Goal: Task Accomplishment & Management: Complete application form

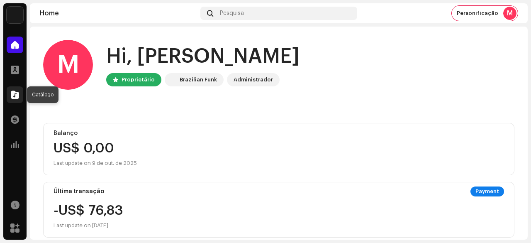
click at [19, 95] on span at bounding box center [15, 94] width 8 height 7
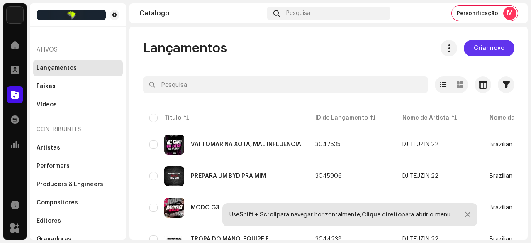
click at [489, 51] on span "Criar novo" at bounding box center [489, 48] width 31 height 17
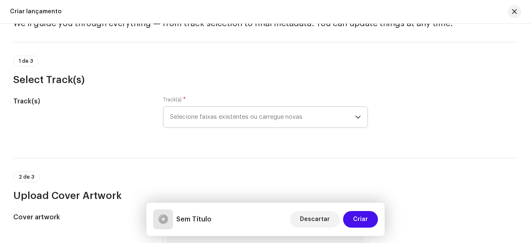
click at [230, 108] on span "Selecione faixas existentes ou carregue novas" at bounding box center [262, 117] width 185 height 21
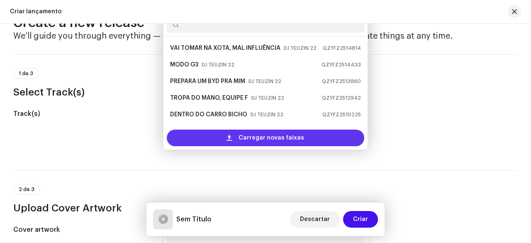
scroll to position [13, 0]
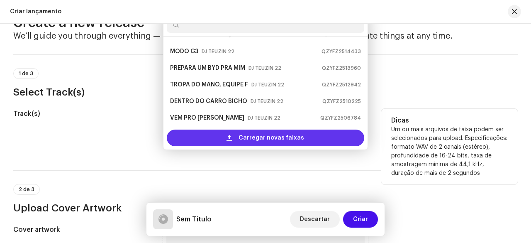
click at [244, 144] on span "Carregar novas faixas" at bounding box center [272, 138] width 66 height 17
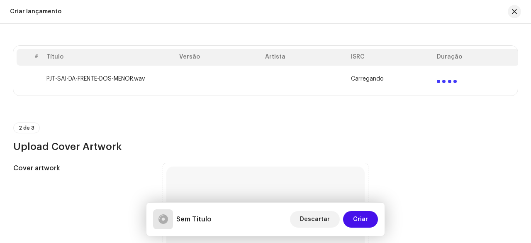
scroll to position [278, 0]
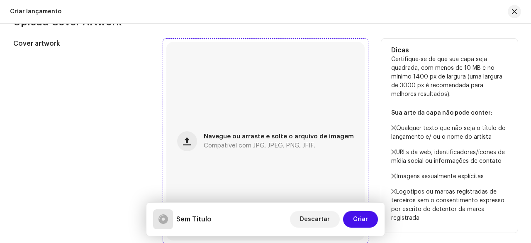
click at [250, 114] on div "Navegue ou arraste e solte o arquivo de imagem Compatível com JPG, JPEG, PNG, J…" at bounding box center [265, 141] width 198 height 198
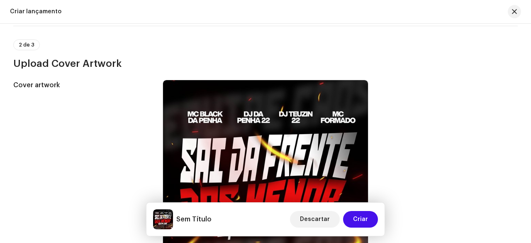
scroll to position [187, 0]
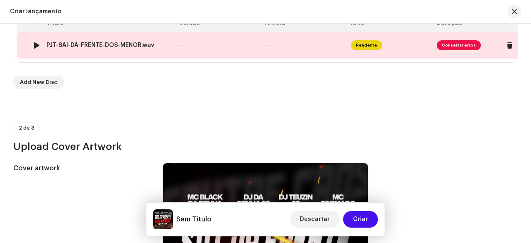
click at [187, 44] on td "—" at bounding box center [219, 45] width 86 height 27
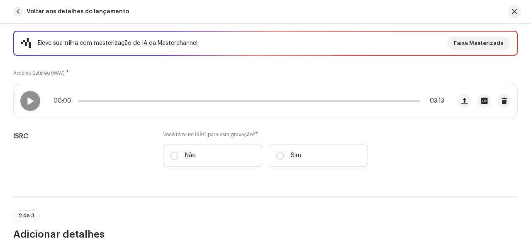
scroll to position [69, 0]
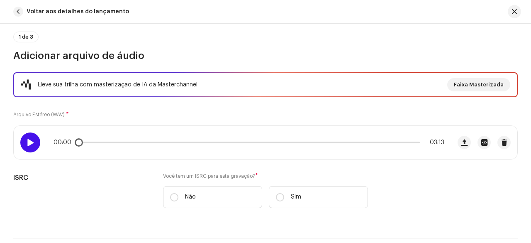
click at [30, 142] on span at bounding box center [30, 142] width 7 height 7
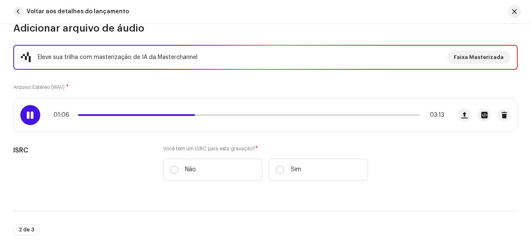
scroll to position [83, 0]
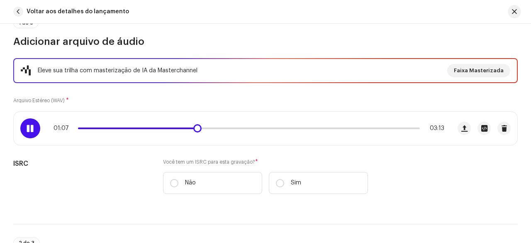
click at [29, 134] on div at bounding box center [30, 128] width 20 height 20
click at [28, 131] on span at bounding box center [30, 128] width 7 height 7
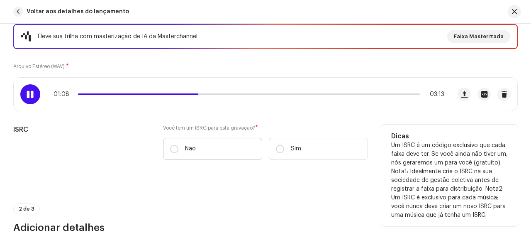
scroll to position [125, 0]
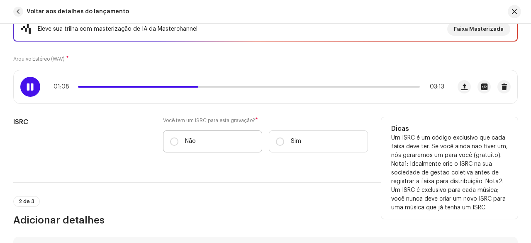
click at [168, 140] on label "Não" at bounding box center [212, 141] width 99 height 22
click at [170, 140] on input "Não" at bounding box center [174, 141] width 8 height 8
radio input "true"
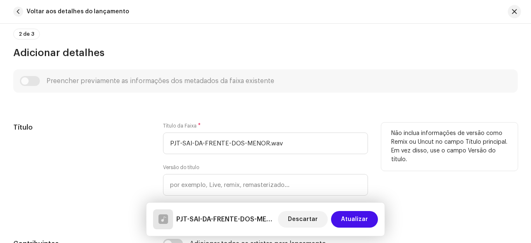
scroll to position [332, 0]
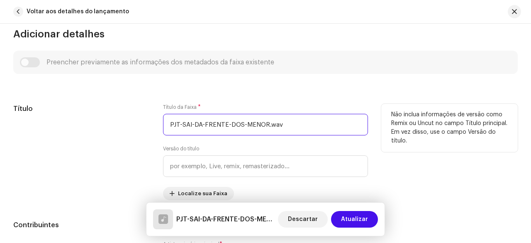
drag, startPoint x: 289, startPoint y: 125, endPoint x: 159, endPoint y: 128, distance: 130.4
click at [159, 128] on div "Título Título da Faixa * PJT-SAI-DA-FRENTE-DOS-MENOR.wav Versão do título Local…" at bounding box center [265, 152] width 505 height 96
type input "SAI DA FRENTE DOS MENOR, EQUIPE CAOS"
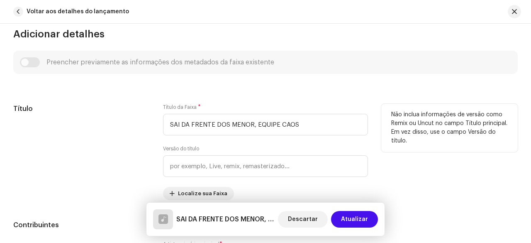
click at [133, 133] on div "Título" at bounding box center [81, 152] width 137 height 96
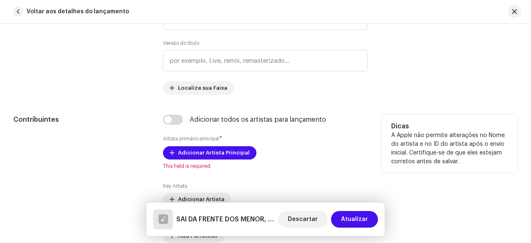
scroll to position [457, 0]
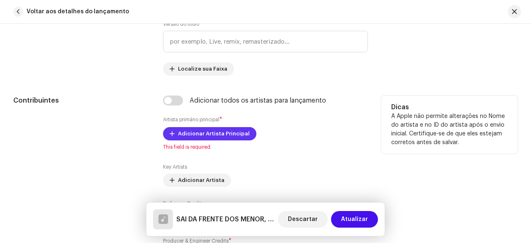
click at [197, 134] on span "Adicionar Artista Principal" at bounding box center [214, 133] width 72 height 17
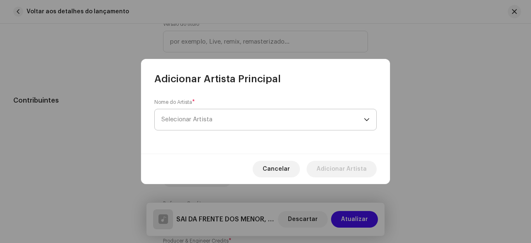
click at [207, 124] on span "Selecionar Artista" at bounding box center [262, 119] width 203 height 21
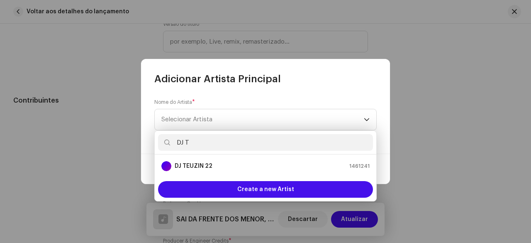
type input "DJ T"
click at [210, 169] on strong "DJ TEUZIN 22" at bounding box center [194, 166] width 38 height 8
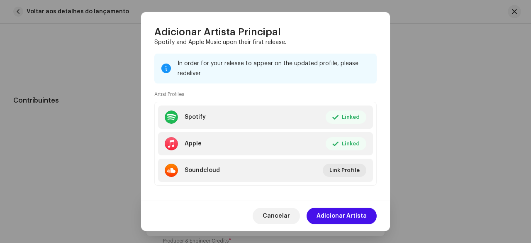
scroll to position [107, 0]
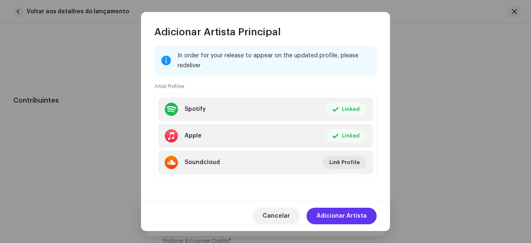
click at [342, 210] on span "Adicionar Artista" at bounding box center [342, 216] width 50 height 17
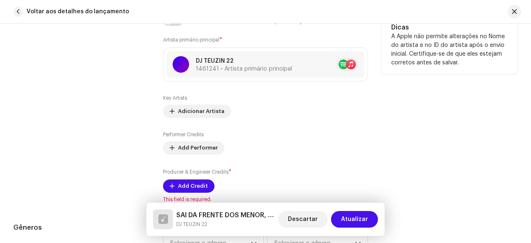
scroll to position [540, 0]
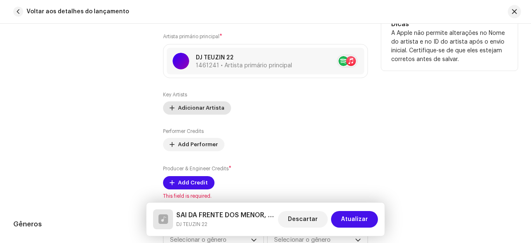
click at [199, 103] on span "Adicionar Artista" at bounding box center [201, 108] width 46 height 17
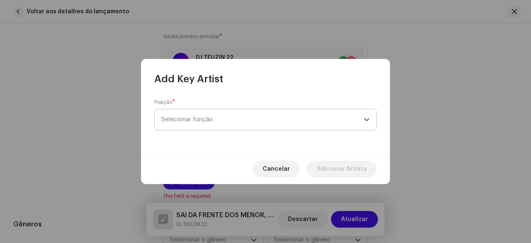
click at [199, 115] on span "Selecionar função" at bounding box center [262, 119] width 203 height 21
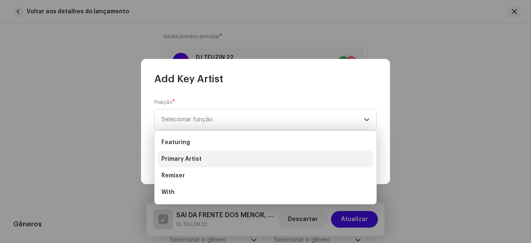
click at [188, 159] on span "Primary Artist" at bounding box center [181, 159] width 40 height 8
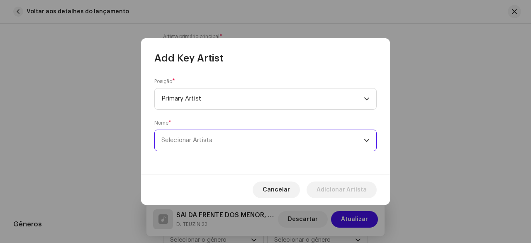
click at [201, 140] on span "Selecionar Artista" at bounding box center [186, 140] width 51 height 6
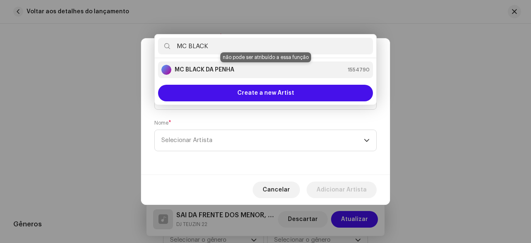
type input "MC BLACK"
click at [219, 71] on strong "MC BLACK DA PENHA" at bounding box center [205, 70] width 60 height 8
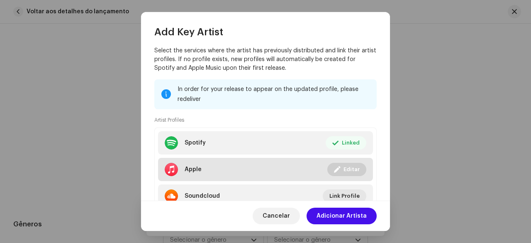
scroll to position [149, 0]
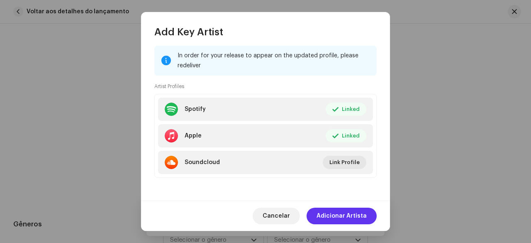
click at [350, 217] on span "Adicionar Artista" at bounding box center [342, 216] width 50 height 17
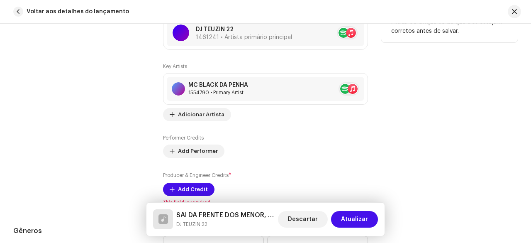
scroll to position [581, 0]
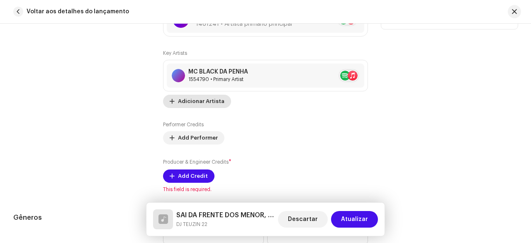
click at [198, 105] on span "Adicionar Artista" at bounding box center [201, 101] width 46 height 17
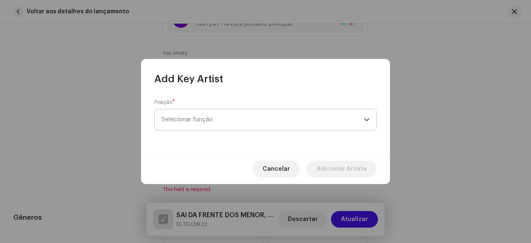
click at [205, 118] on span "Selecionar função" at bounding box center [262, 119] width 203 height 21
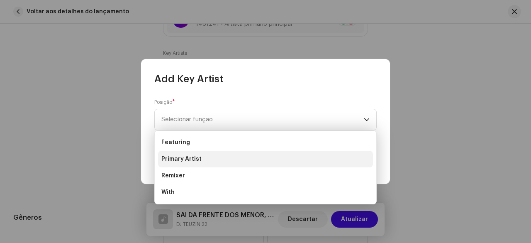
click at [188, 157] on span "Primary Artist" at bounding box center [181, 159] width 40 height 8
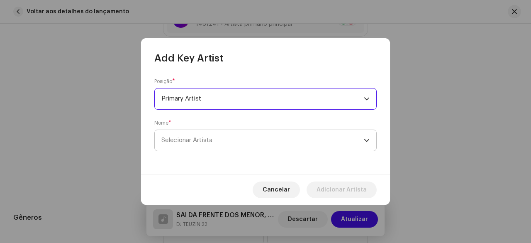
click at [199, 141] on span "Selecionar Artista" at bounding box center [186, 140] width 51 height 6
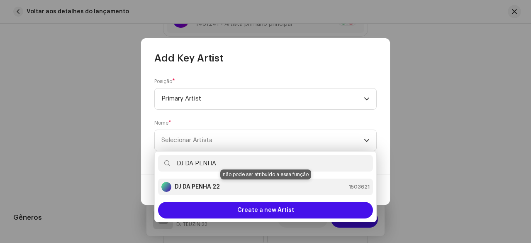
type input "DJ DA PENHA"
click at [203, 186] on strong "DJ DA PENHA 22" at bounding box center [197, 187] width 45 height 8
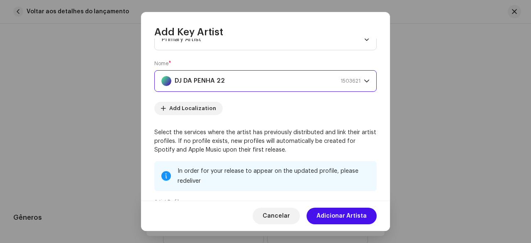
scroll to position [83, 0]
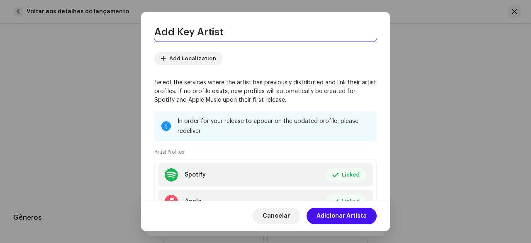
drag, startPoint x: 336, startPoint y: 215, endPoint x: 312, endPoint y: 201, distance: 27.5
click at [337, 215] on span "Adicionar Artista" at bounding box center [342, 216] width 50 height 17
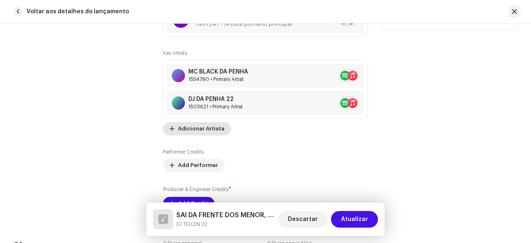
click at [195, 126] on span "Adicionar Artista" at bounding box center [201, 128] width 46 height 17
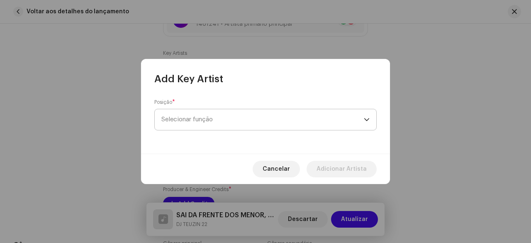
click at [202, 122] on span "Selecionar função" at bounding box center [262, 119] width 203 height 21
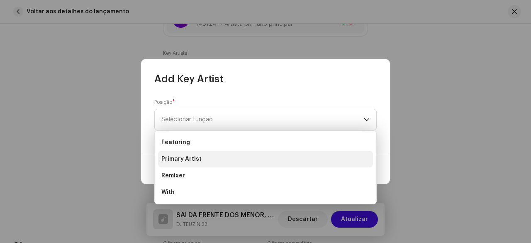
click at [187, 158] on span "Primary Artist" at bounding box center [181, 159] width 40 height 8
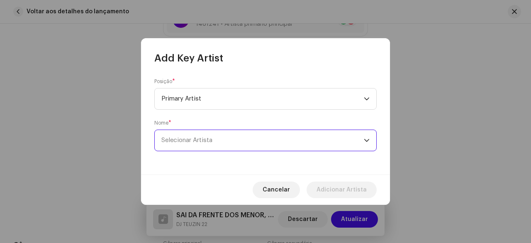
click at [202, 142] on span "Selecionar Artista" at bounding box center [186, 140] width 51 height 6
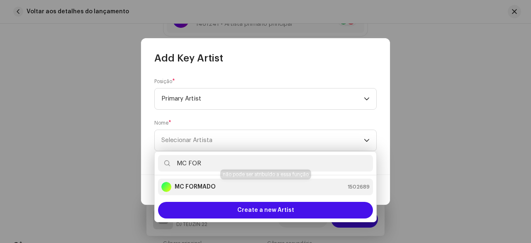
type input "MC FOR"
click at [205, 186] on strong "MC FORMADO" at bounding box center [195, 187] width 41 height 8
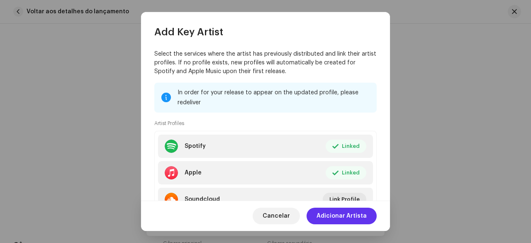
scroll to position [125, 0]
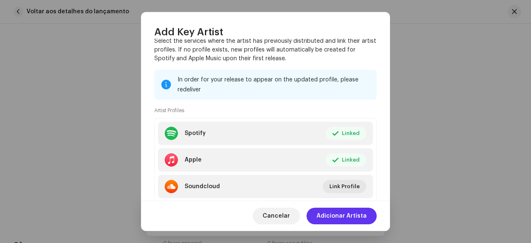
click at [353, 215] on span "Adicionar Artista" at bounding box center [342, 216] width 50 height 17
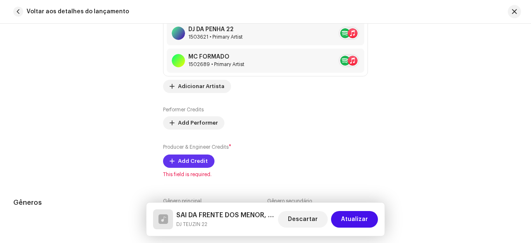
scroll to position [664, 0]
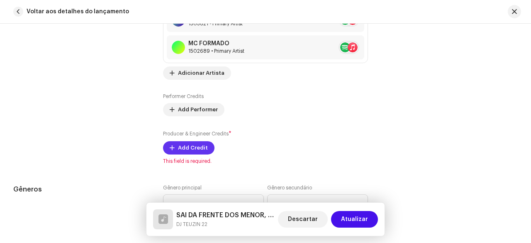
click at [187, 147] on span "Add Credit" at bounding box center [193, 147] width 30 height 17
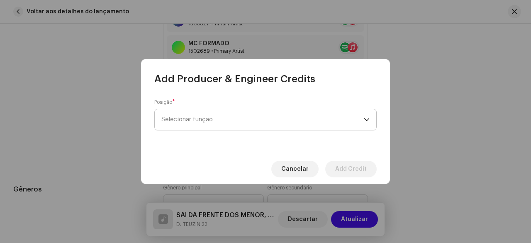
click at [205, 123] on span "Selecionar função" at bounding box center [262, 119] width 203 height 21
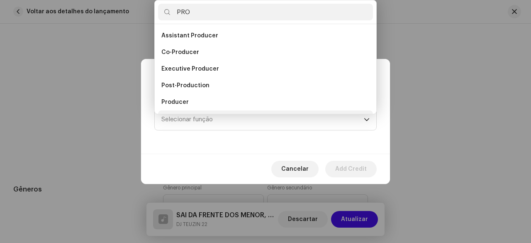
scroll to position [13, 0]
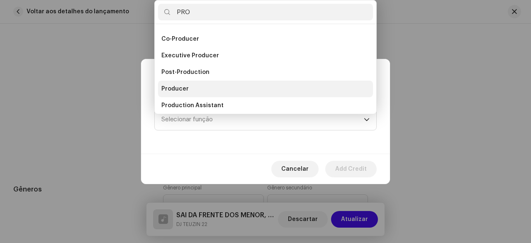
type input "PRO"
click at [186, 87] on span "Producer" at bounding box center [174, 89] width 27 height 8
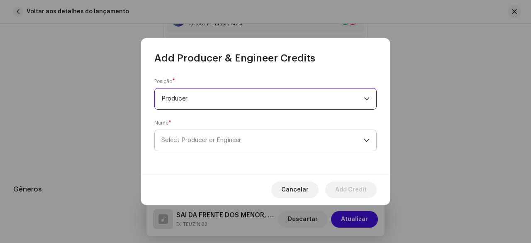
click at [223, 136] on span "Select Producer or Engineer" at bounding box center [262, 140] width 203 height 21
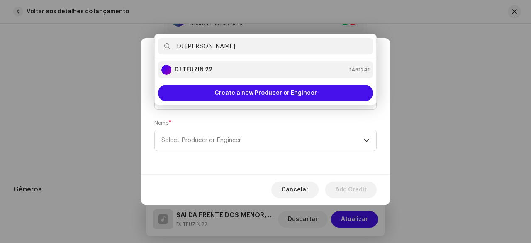
type input "DJ [PERSON_NAME]"
click at [192, 72] on strong "DJ TEUZIN 22" at bounding box center [194, 70] width 38 height 8
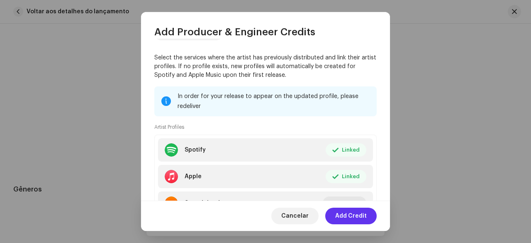
scroll to position [125, 0]
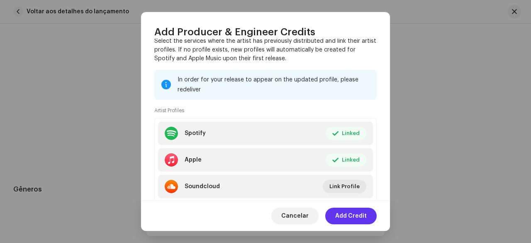
click at [355, 219] on span "Add Credit" at bounding box center [351, 216] width 32 height 17
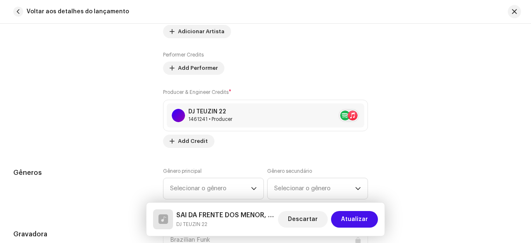
scroll to position [789, 0]
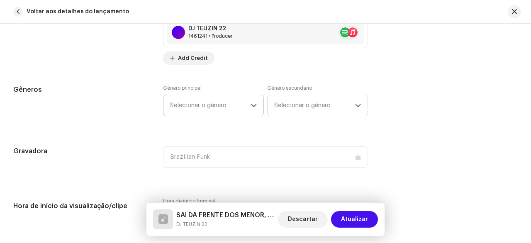
click at [205, 104] on span "Selecionar o gênero" at bounding box center [210, 105] width 81 height 21
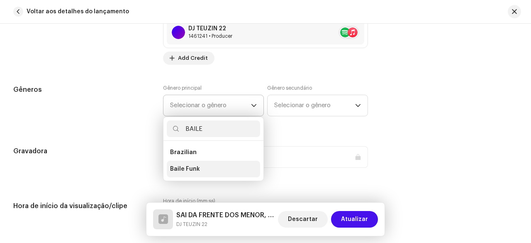
type input "BAILE"
click at [193, 165] on span "Baile Funk" at bounding box center [185, 169] width 30 height 8
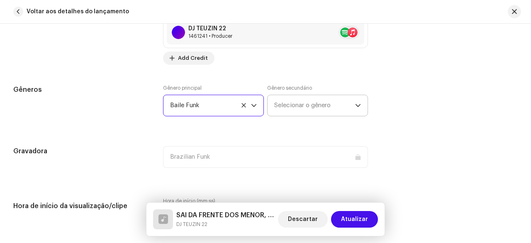
click at [301, 106] on span "Selecionar o gênero" at bounding box center [314, 105] width 81 height 21
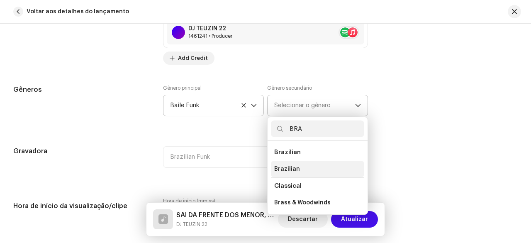
type input "BRA"
click at [285, 165] on span "Brazilian" at bounding box center [287, 169] width 26 height 8
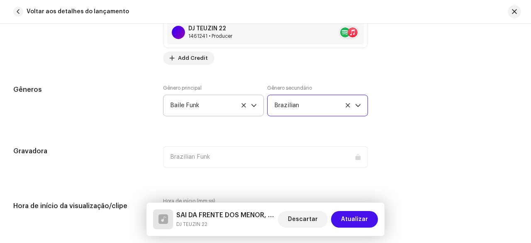
click at [149, 129] on div "Detalhes da faixa Complete o seguinte para finalizar sua faixa. 1 de 3 Adiciona…" at bounding box center [265, 219] width 531 height 1928
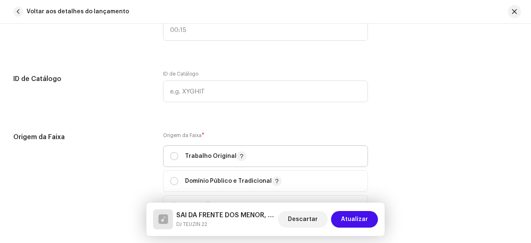
scroll to position [996, 0]
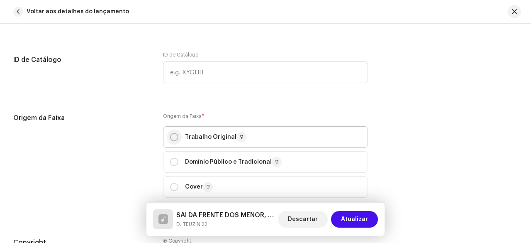
click at [174, 134] on input "radio" at bounding box center [174, 137] width 8 height 8
radio input "true"
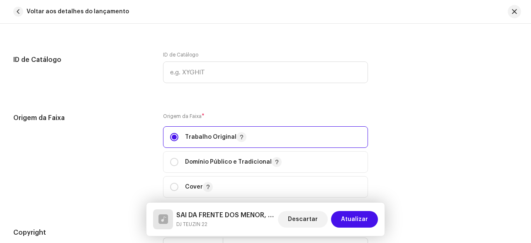
click at [125, 141] on div "Origem da Faixa" at bounding box center [81, 160] width 137 height 95
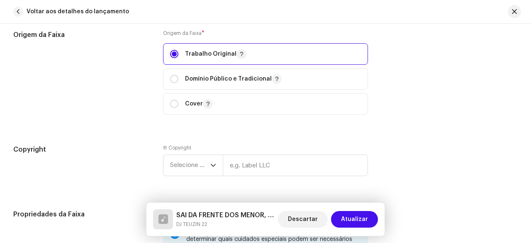
scroll to position [1162, 0]
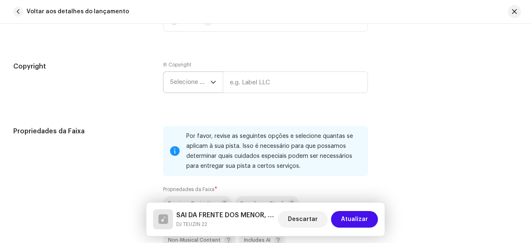
click at [188, 81] on span "Selecione o ano" at bounding box center [190, 82] width 40 height 21
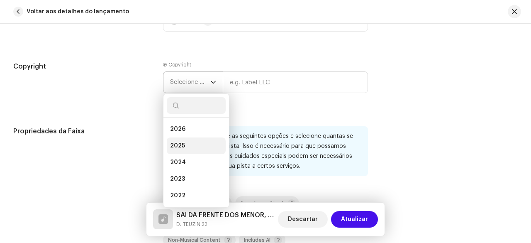
click at [179, 142] on span "2025" at bounding box center [177, 146] width 15 height 8
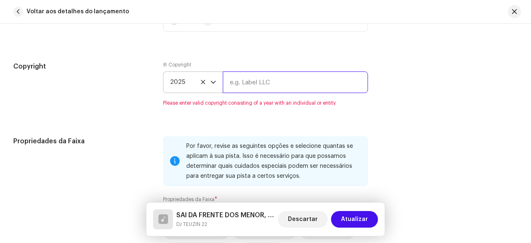
click at [252, 78] on input "text" at bounding box center [295, 82] width 145 height 22
type input "DJ TEUZIN 22"
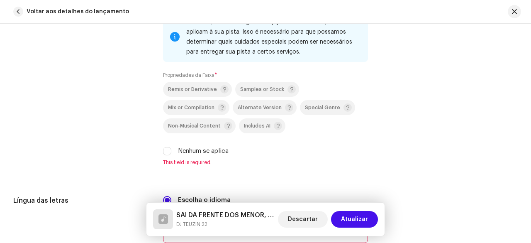
scroll to position [1287, 0]
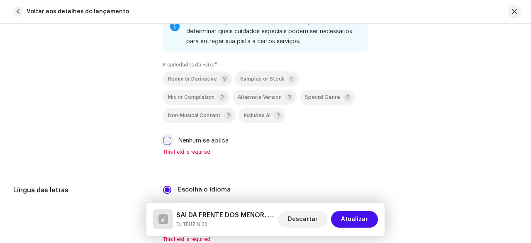
click at [165, 139] on input "Nenhum se aplica" at bounding box center [167, 141] width 8 height 8
checkbox input "true"
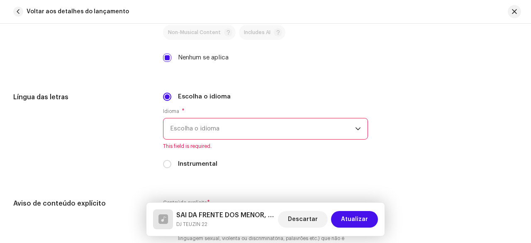
click at [209, 127] on span "Escolha o idioma" at bounding box center [262, 128] width 185 height 21
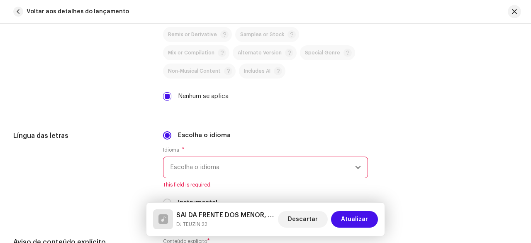
scroll to position [1318, 0]
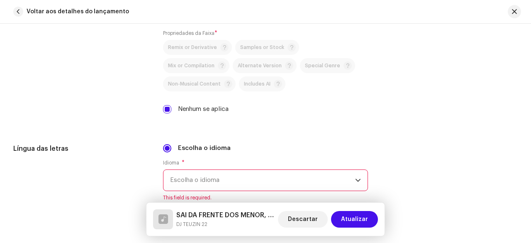
click at [213, 177] on span "Escolha o idioma" at bounding box center [262, 180] width 185 height 21
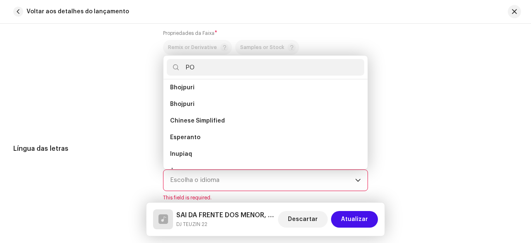
scroll to position [0, 0]
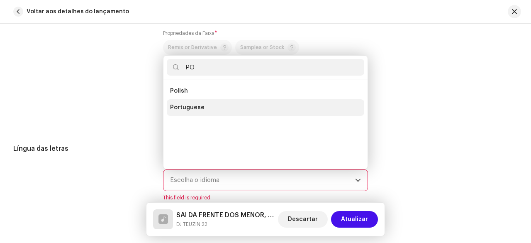
type input "PO"
click at [196, 103] on span "Portuguese" at bounding box center [187, 107] width 34 height 8
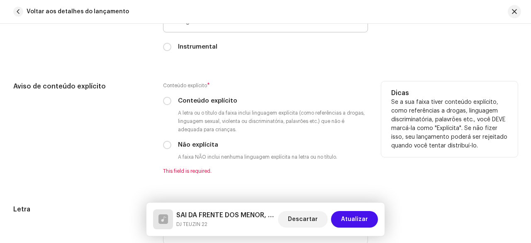
scroll to position [1484, 0]
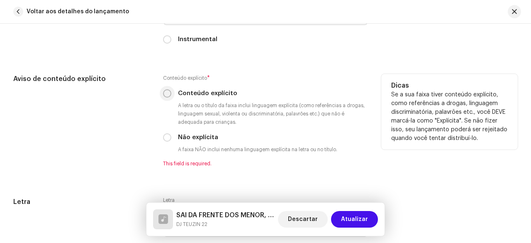
click at [169, 91] on input "Conteúdo explícito" at bounding box center [167, 93] width 8 height 8
radio input "true"
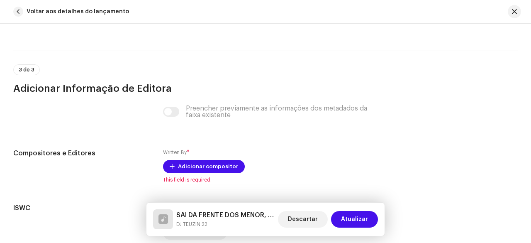
scroll to position [1734, 0]
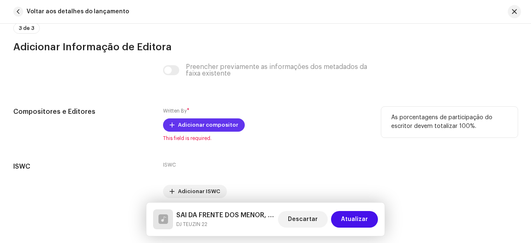
click at [188, 122] on span "Adicionar compositor" at bounding box center [208, 125] width 60 height 17
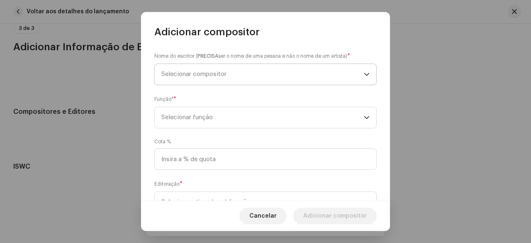
click at [213, 73] on span "Selecionar compositor" at bounding box center [193, 74] width 65 height 6
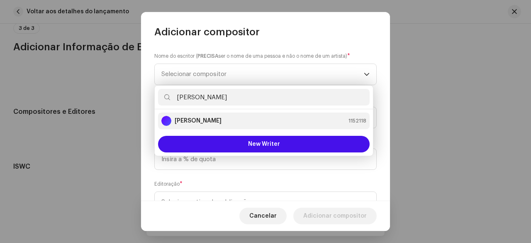
type input "[PERSON_NAME]"
click at [202, 118] on strong "[PERSON_NAME]" at bounding box center [198, 121] width 47 height 8
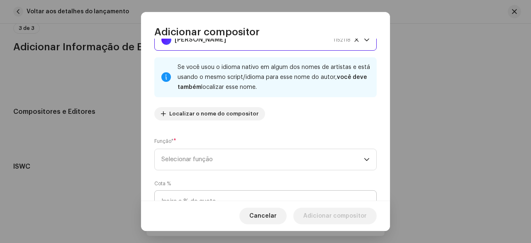
scroll to position [83, 0]
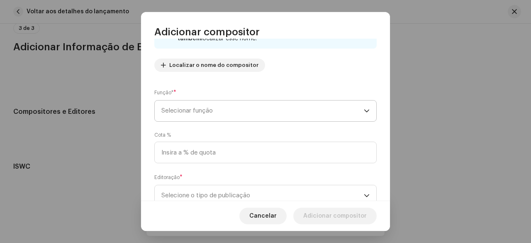
click at [211, 118] on span "Selecionar função" at bounding box center [262, 110] width 203 height 21
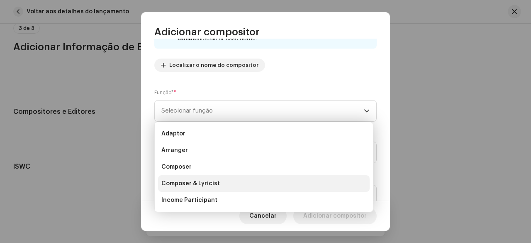
click at [192, 181] on span "Composer & Lyricist" at bounding box center [190, 183] width 59 height 8
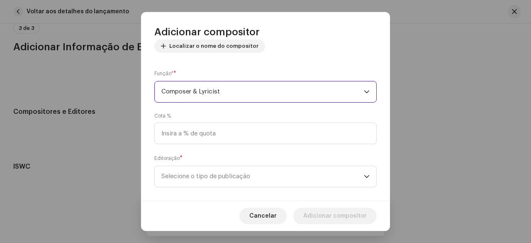
scroll to position [112, 0]
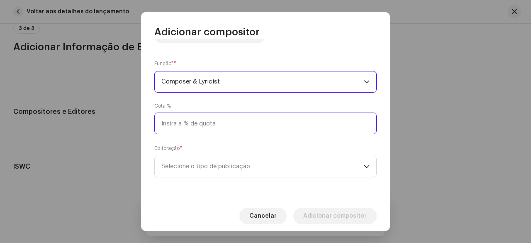
click at [199, 122] on input at bounding box center [265, 123] width 223 height 22
type input "25,00"
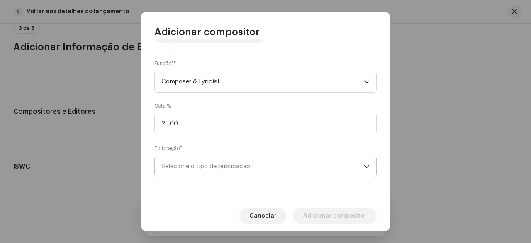
click at [203, 174] on span "Selecione o tipo de publicação" at bounding box center [262, 166] width 203 height 21
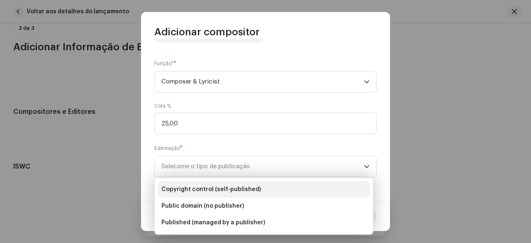
click at [210, 189] on span "Copyright control (self-published)" at bounding box center [211, 189] width 100 height 8
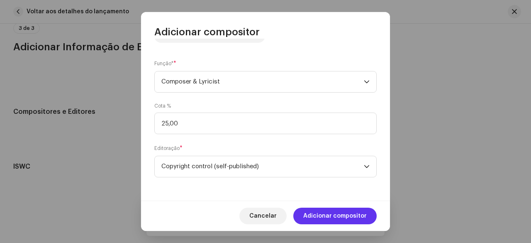
click at [342, 218] on span "Adicionar compositor" at bounding box center [335, 216] width 64 height 17
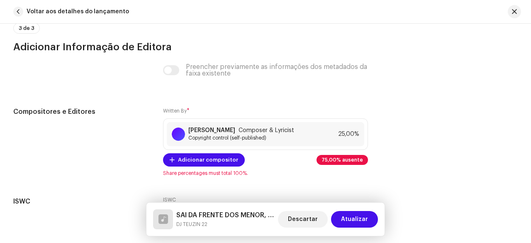
scroll to position [1775, 0]
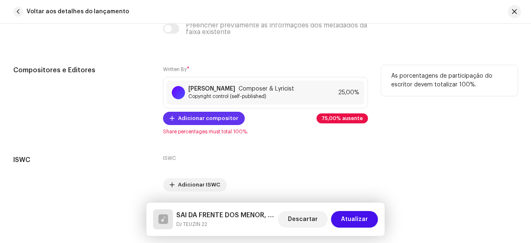
click at [202, 114] on span "Adicionar compositor" at bounding box center [208, 118] width 60 height 17
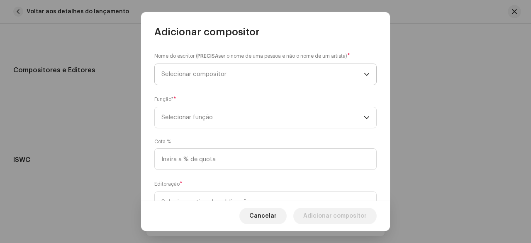
click at [215, 78] on span "Selecionar compositor" at bounding box center [262, 74] width 203 height 21
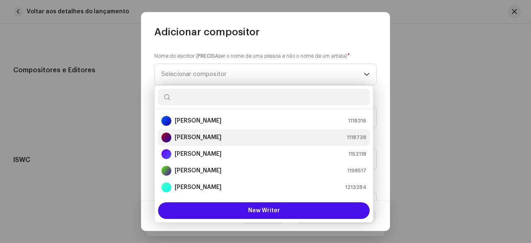
click at [204, 138] on strong "[PERSON_NAME]" at bounding box center [198, 137] width 47 height 8
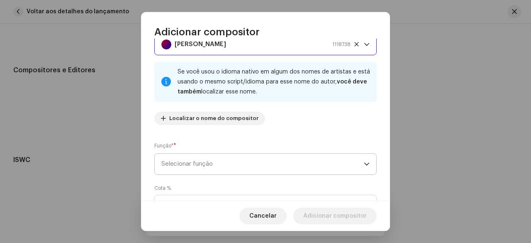
scroll to position [42, 0]
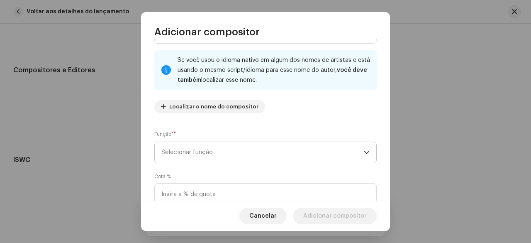
click at [209, 152] on span "Selecionar função" at bounding box center [262, 152] width 203 height 21
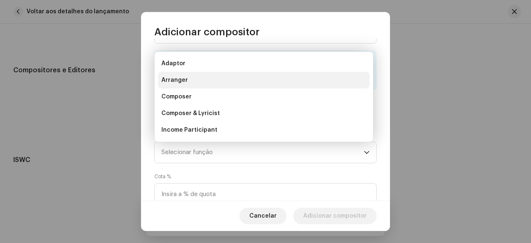
click at [178, 79] on span "Arranger" at bounding box center [174, 80] width 27 height 8
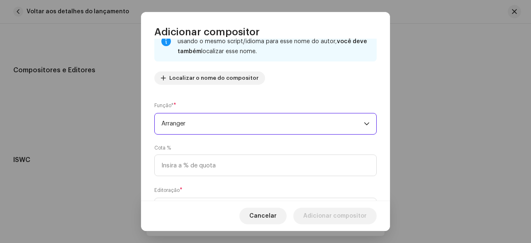
scroll to position [83, 0]
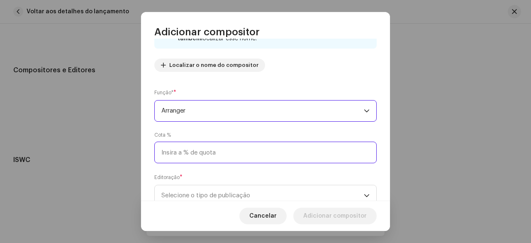
click at [192, 156] on input at bounding box center [265, 153] width 223 height 22
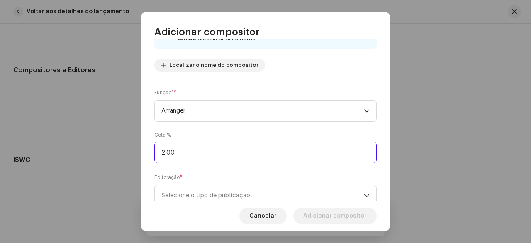
type input "25,00"
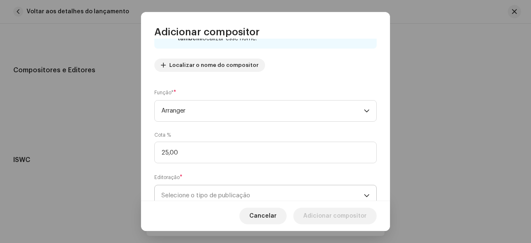
click at [194, 196] on span "Selecione o tipo de publicação" at bounding box center [262, 195] width 203 height 21
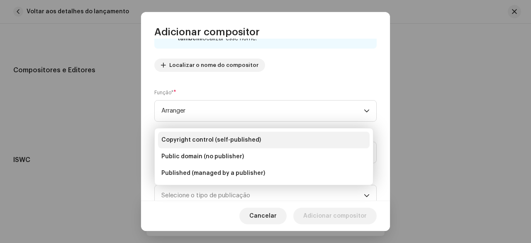
click at [201, 139] on span "Copyright control (self-published)" at bounding box center [211, 140] width 100 height 8
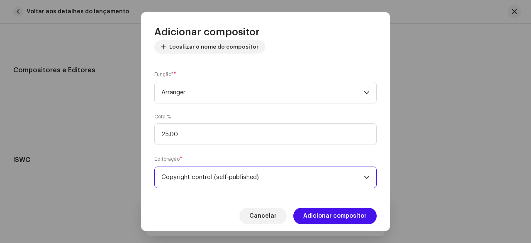
scroll to position [112, 0]
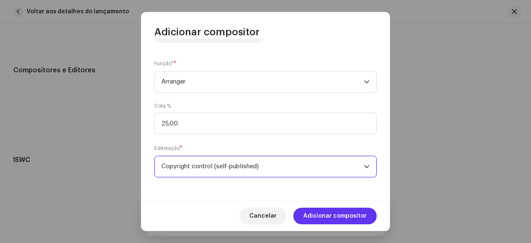
click at [331, 217] on span "Adicionar compositor" at bounding box center [335, 216] width 64 height 17
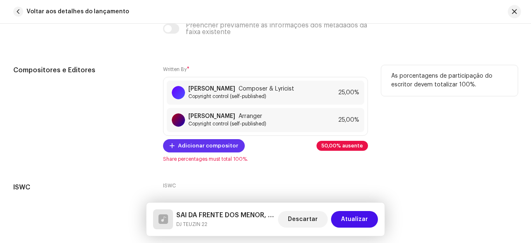
click at [185, 142] on span "Adicionar compositor" at bounding box center [208, 145] width 60 height 17
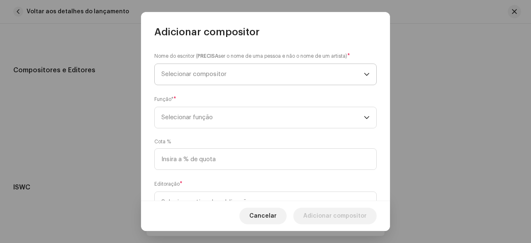
click at [213, 78] on span "Selecionar compositor" at bounding box center [262, 74] width 203 height 21
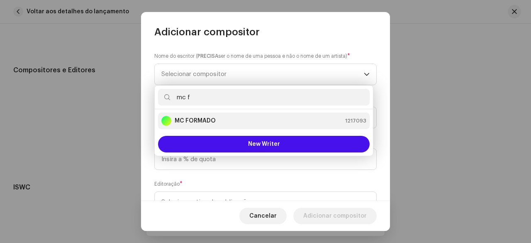
type input "mc f"
click at [206, 120] on strong "MC FORMADO" at bounding box center [195, 121] width 41 height 8
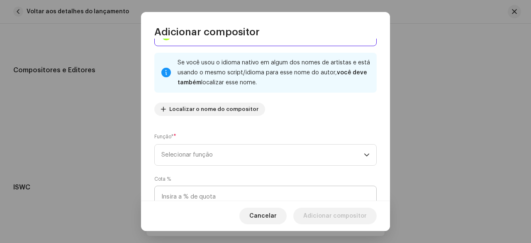
scroll to position [83, 0]
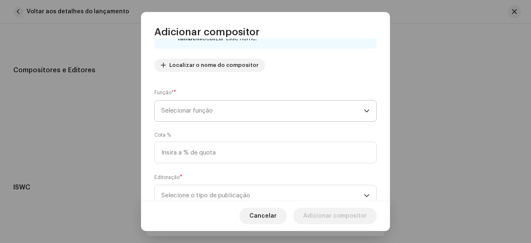
click at [206, 119] on span "Selecionar função" at bounding box center [262, 110] width 203 height 21
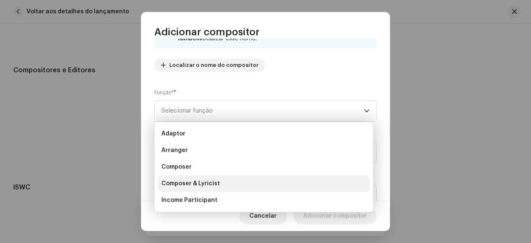
click at [200, 182] on span "Composer & Lyricist" at bounding box center [190, 183] width 59 height 8
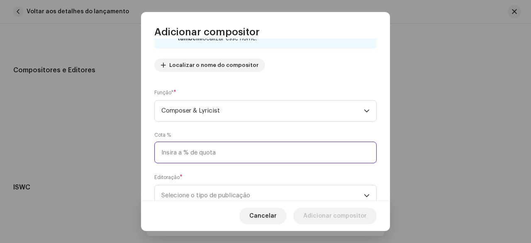
click at [193, 157] on input at bounding box center [265, 153] width 223 height 22
type input "25,00"
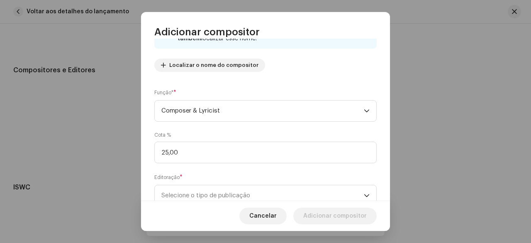
click at [196, 135] on div "Cota % 25,00" at bounding box center [265, 148] width 223 height 32
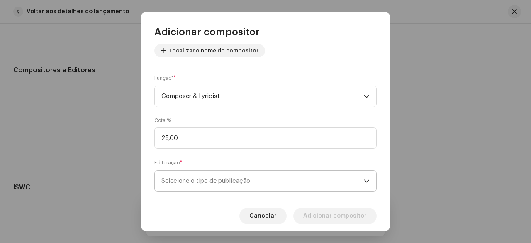
scroll to position [112, 0]
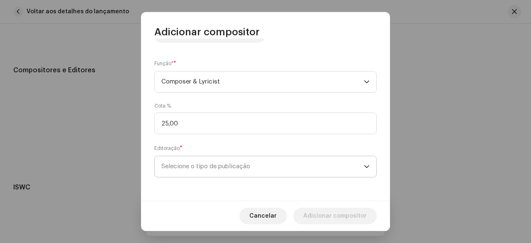
click at [204, 164] on span "Selecione o tipo de publicação" at bounding box center [262, 166] width 203 height 21
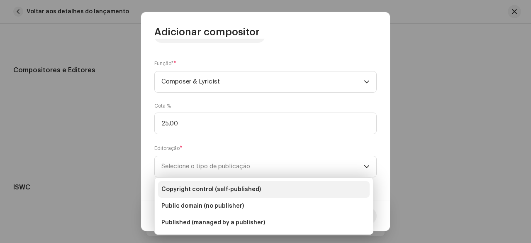
click at [204, 188] on span "Copyright control (self-published)" at bounding box center [211, 189] width 100 height 8
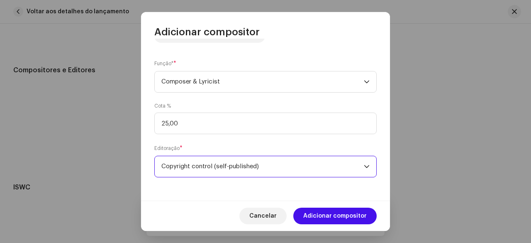
click at [200, 144] on div "Editoração * Copyright control (self-published)" at bounding box center [265, 160] width 223 height 33
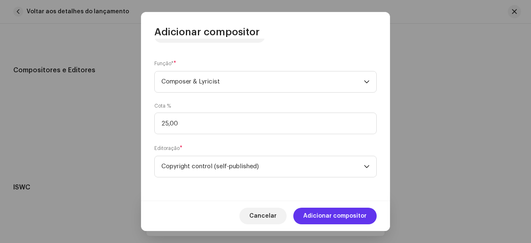
click at [350, 217] on span "Adicionar compositor" at bounding box center [335, 216] width 64 height 17
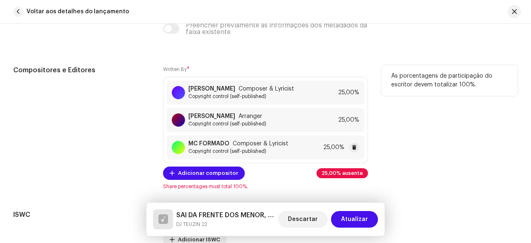
scroll to position [1817, 0]
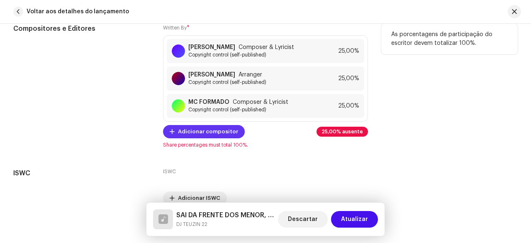
click at [203, 130] on span "Adicionar compositor" at bounding box center [208, 131] width 60 height 17
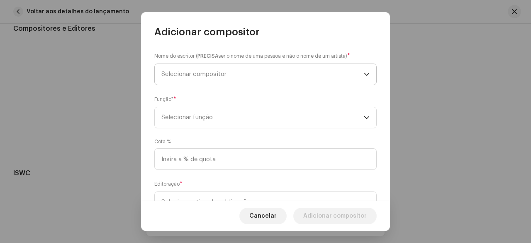
click at [213, 70] on span "Selecionar compositor" at bounding box center [262, 74] width 203 height 21
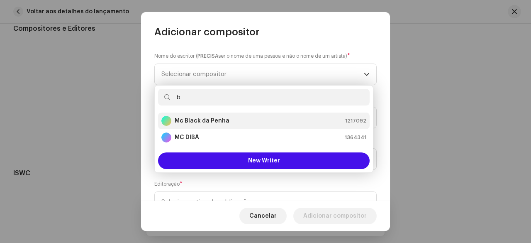
type input "b"
click at [216, 122] on strong "Mc Black da Penha" at bounding box center [202, 121] width 55 height 8
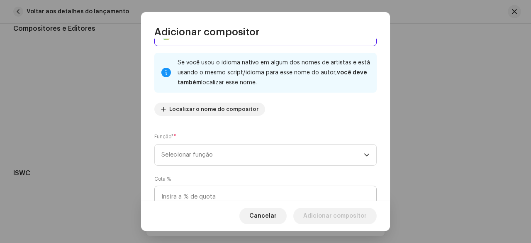
scroll to position [83, 0]
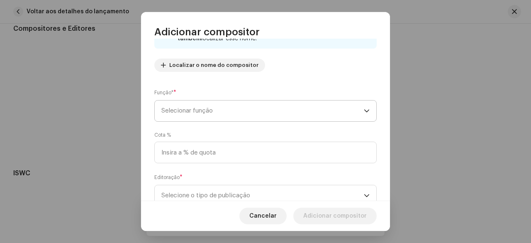
click at [204, 110] on span "Selecionar função" at bounding box center [262, 110] width 203 height 21
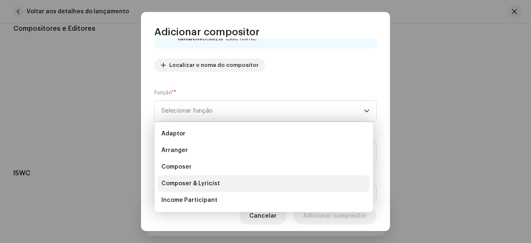
click at [190, 184] on span "Composer & Lyricist" at bounding box center [190, 183] width 59 height 8
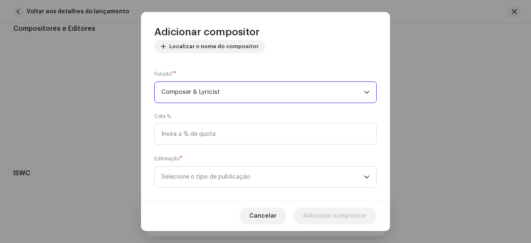
scroll to position [112, 0]
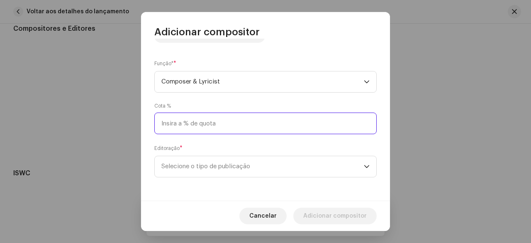
click at [202, 126] on input at bounding box center [265, 123] width 223 height 22
type input "25,00"
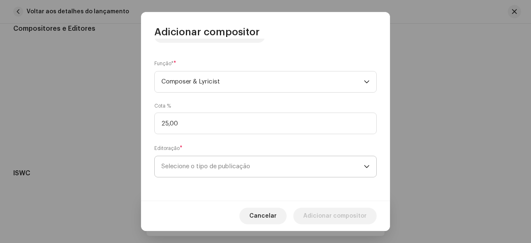
click at [201, 164] on span "Selecione o tipo de publicação" at bounding box center [262, 166] width 203 height 21
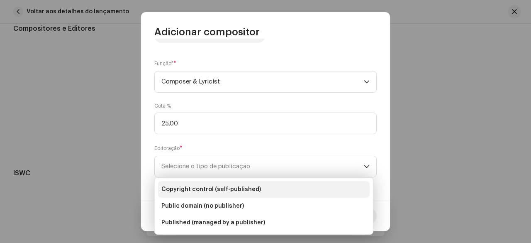
click at [206, 187] on span "Copyright control (self-published)" at bounding box center [211, 189] width 100 height 8
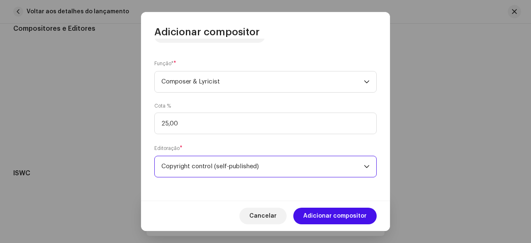
click at [166, 137] on div "Nome do escritor ( PRECISA ser o nome de uma pessoa e não o nome de um artista)…" at bounding box center [265, 120] width 249 height 162
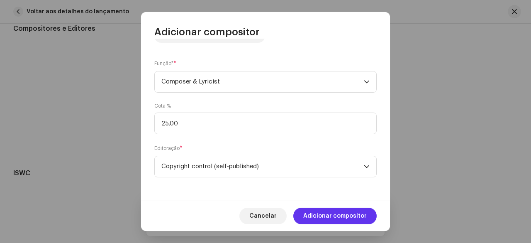
click at [340, 219] on span "Adicionar compositor" at bounding box center [335, 216] width 64 height 17
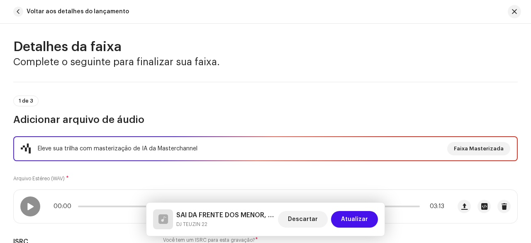
scroll to position [5, 0]
click at [26, 204] on div at bounding box center [30, 207] width 20 height 20
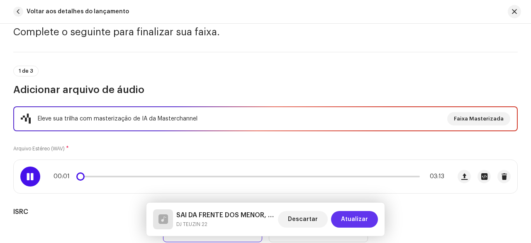
scroll to position [46, 0]
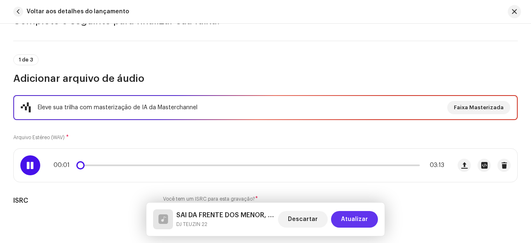
click at [353, 222] on span "Atualizar" at bounding box center [354, 219] width 27 height 17
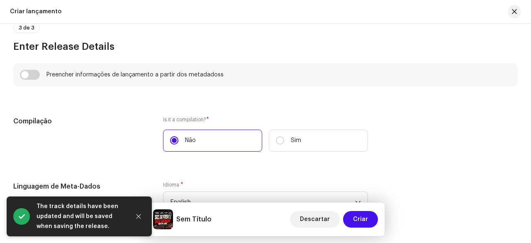
scroll to position [519, 0]
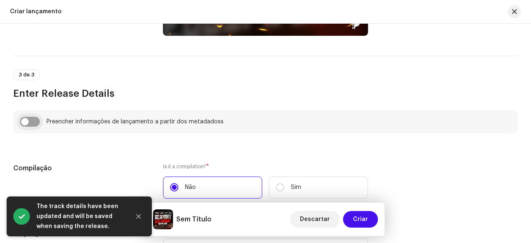
click at [28, 122] on input "checkbox" at bounding box center [30, 122] width 20 height 10
checkbox input "true"
type input "SAI DA FRENTE DOS MENOR, EQUIPE CAOS"
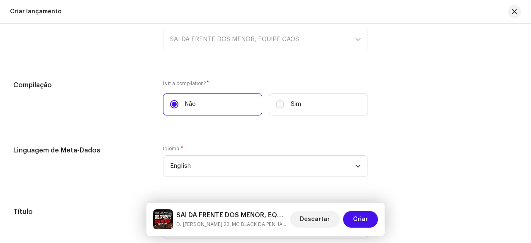
scroll to position [727, 0]
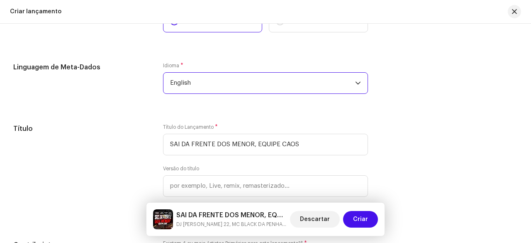
click at [197, 92] on span "English" at bounding box center [262, 83] width 185 height 21
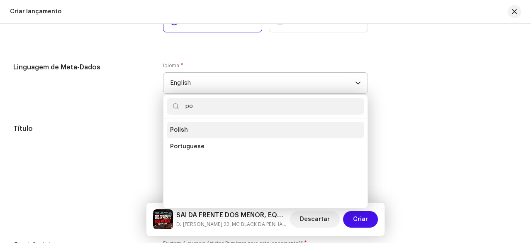
scroll to position [0, 0]
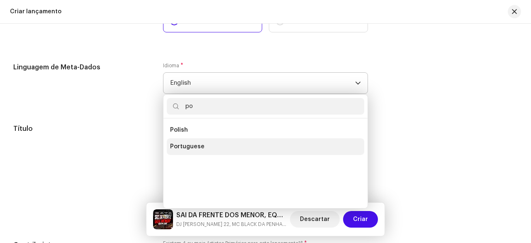
type input "po"
click at [193, 147] on span "Portuguese" at bounding box center [187, 146] width 34 height 8
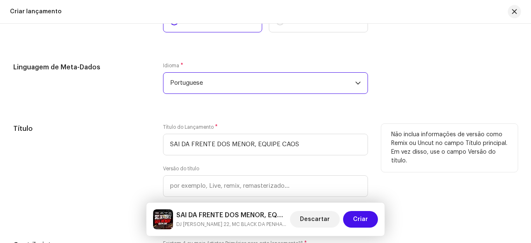
click at [133, 130] on h5 "Título" at bounding box center [81, 129] width 137 height 10
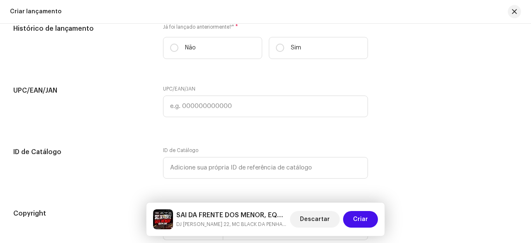
scroll to position [1350, 0]
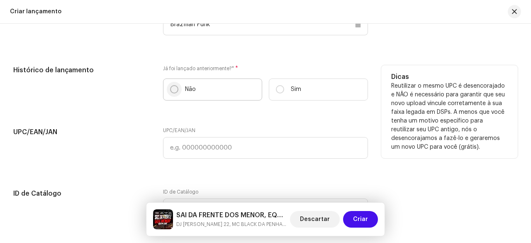
click at [175, 88] on input "Não" at bounding box center [174, 89] width 8 height 8
radio input "true"
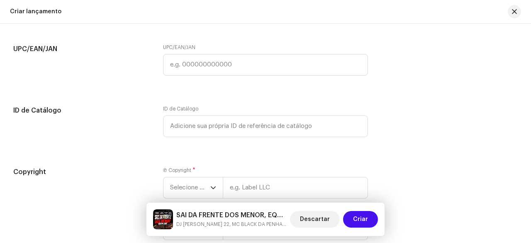
scroll to position [1516, 0]
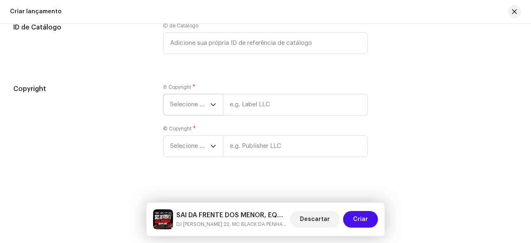
click at [178, 111] on span "Selecione o ano" at bounding box center [190, 104] width 40 height 21
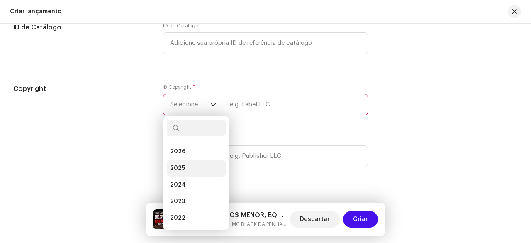
click at [178, 164] on span "2025" at bounding box center [177, 168] width 15 height 8
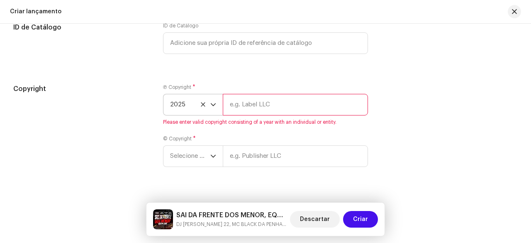
click at [244, 110] on input "text" at bounding box center [295, 105] width 145 height 22
type input "b"
type input "Brazilian Funk"
click at [189, 161] on div "Ⓟ Copyright * 2025 Brazilian Funk Please enter valid copyright consisting of a …" at bounding box center [265, 130] width 205 height 93
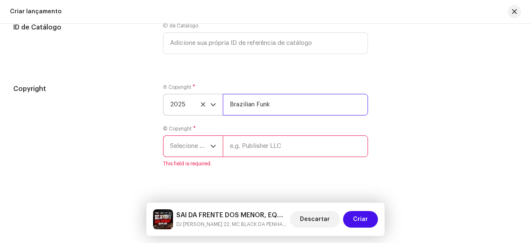
drag, startPoint x: 281, startPoint y: 106, endPoint x: 230, endPoint y: 114, distance: 52.1
click at [230, 114] on input "Brazilian Funk" at bounding box center [295, 105] width 145 height 22
click at [269, 147] on input "text" at bounding box center [295, 146] width 145 height 22
paste input "Brazilian Funk"
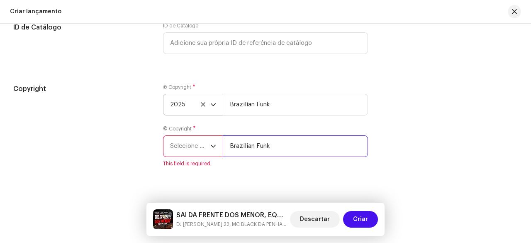
type input "Brazilian Funk"
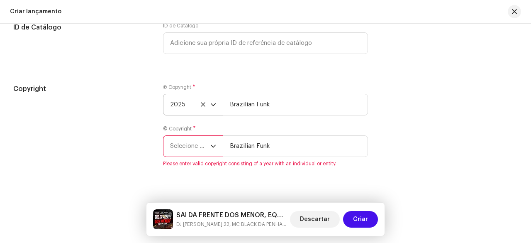
click at [392, 134] on div "Copyright Ⓟ Copyright * 2025 Brazilian Funk © Copyright * Selecione o ano Brazi…" at bounding box center [265, 130] width 505 height 93
drag, startPoint x: 274, startPoint y: 104, endPoint x: 220, endPoint y: 105, distance: 54.0
click at [220, 105] on div "2025 Brazilian Funk" at bounding box center [265, 105] width 205 height 22
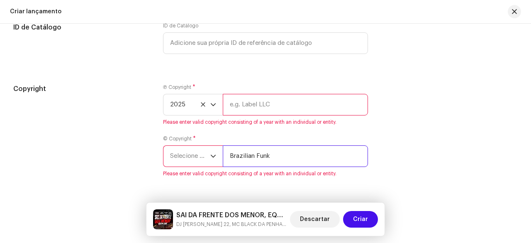
drag, startPoint x: 277, startPoint y: 145, endPoint x: 223, endPoint y: 148, distance: 54.0
click at [223, 148] on input "Brazilian Funk" at bounding box center [295, 156] width 145 height 22
click at [381, 133] on div "Copyright Ⓟ Copyright * 2025 Please enter valid copyright consisting of a year …" at bounding box center [265, 135] width 505 height 103
click at [251, 107] on input "text" at bounding box center [295, 105] width 145 height 22
type input "d"
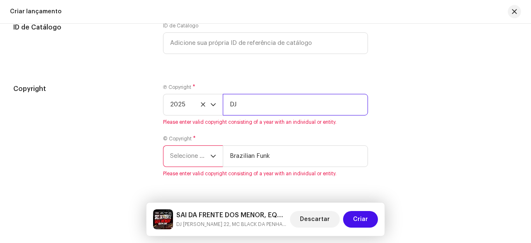
type input "DJ"
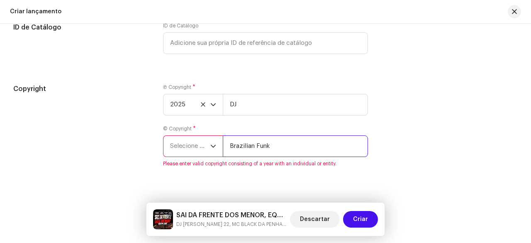
click at [247, 137] on div "© Copyright * Selecione o ano Brazilian Funk Please enter valid copyright consi…" at bounding box center [265, 146] width 205 height 42
drag, startPoint x: 284, startPoint y: 144, endPoint x: 225, endPoint y: 149, distance: 59.5
click at [225, 149] on input "Brazilian Funk" at bounding box center [295, 146] width 145 height 22
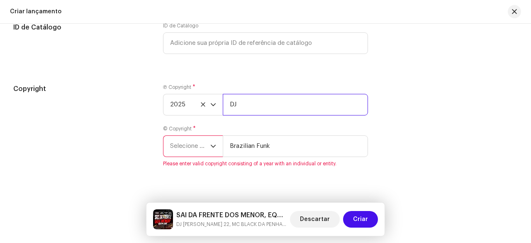
drag, startPoint x: 247, startPoint y: 103, endPoint x: 227, endPoint y: 107, distance: 19.4
click at [227, 107] on input "DJ" at bounding box center [295, 105] width 145 height 22
paste input "Brazilian Funk"
type input "Brazilian Funk"
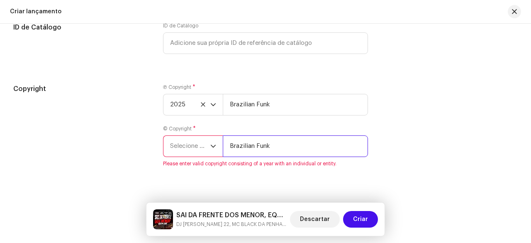
drag, startPoint x: 275, startPoint y: 145, endPoint x: 230, endPoint y: 146, distance: 44.8
click at [230, 146] on input "Brazilian Funk" at bounding box center [295, 146] width 145 height 22
type input "DJ TEUZIN 22"
click at [193, 151] on span "Selecione o ano" at bounding box center [190, 146] width 40 height 21
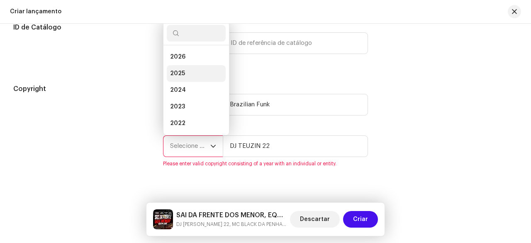
click at [184, 69] on li "2025" at bounding box center [196, 73] width 59 height 17
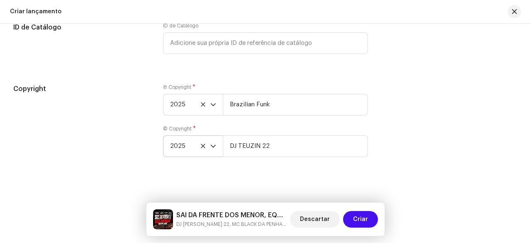
click at [133, 135] on div "Copyright" at bounding box center [81, 125] width 137 height 83
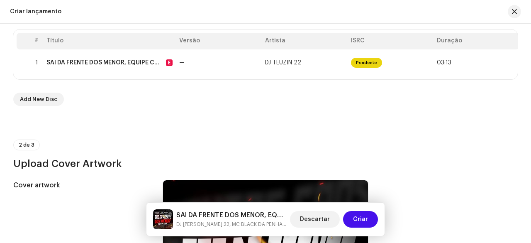
scroll to position [65, 0]
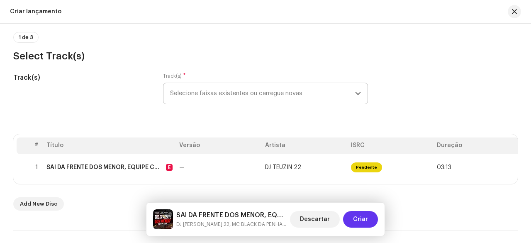
click at [366, 219] on span "Criar" at bounding box center [360, 219] width 15 height 17
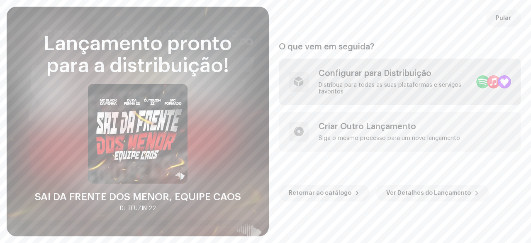
click at [394, 92] on div "Distribua para todas as suas plataformas e serviços favoritos" at bounding box center [394, 88] width 151 height 13
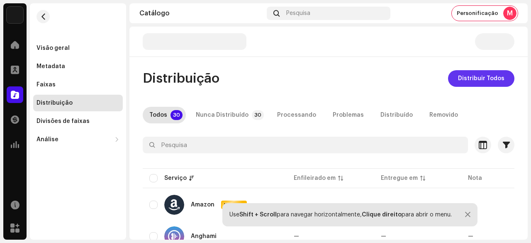
click at [474, 81] on span "Distribuir Todos" at bounding box center [481, 78] width 46 height 17
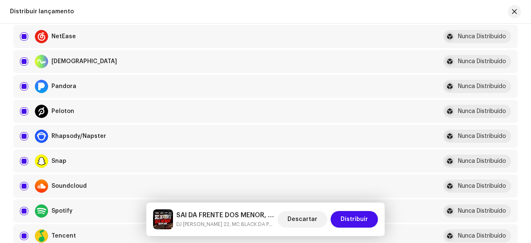
scroll to position [581, 0]
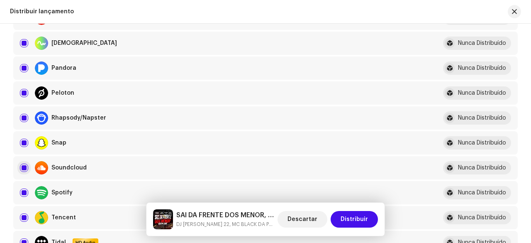
click at [27, 167] on input "checkbox" at bounding box center [24, 168] width 8 height 8
checkbox input "false"
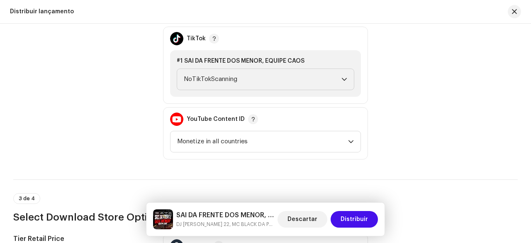
scroll to position [996, 0]
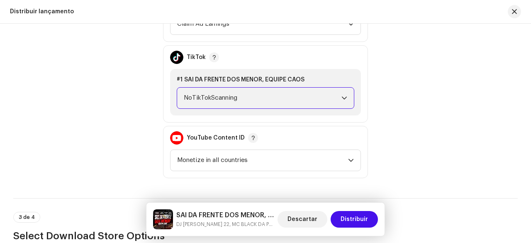
click at [208, 103] on span "NoTikTokScanning" at bounding box center [263, 98] width 158 height 21
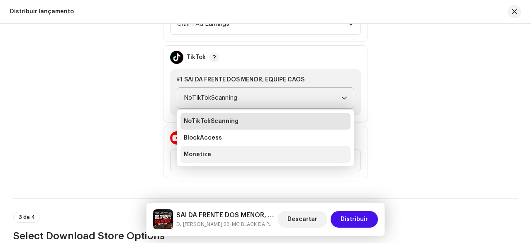
click at [196, 151] on span "Monetize" at bounding box center [197, 154] width 27 height 8
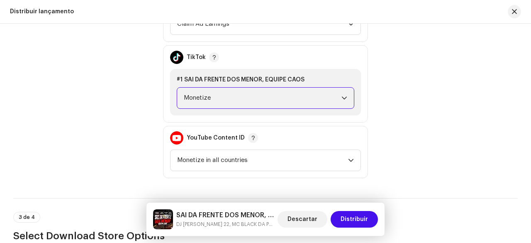
click at [125, 144] on div "Política de Monetização" at bounding box center [81, 84] width 137 height 188
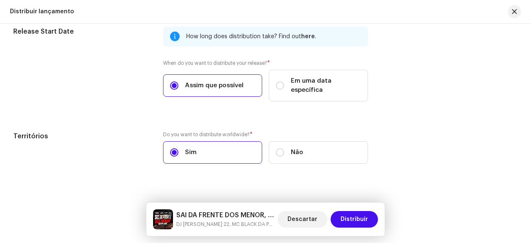
scroll to position [1431, 0]
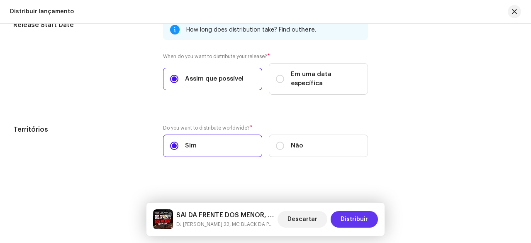
click at [350, 222] on span "Distribuir" at bounding box center [354, 219] width 27 height 17
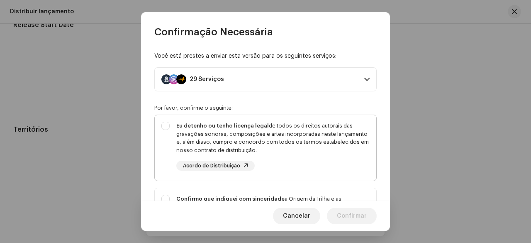
click at [217, 138] on div "Eu detenho ou tenho licença legal de todos os direitos autorais das gravações s…" at bounding box center [272, 138] width 193 height 32
checkbox input "true"
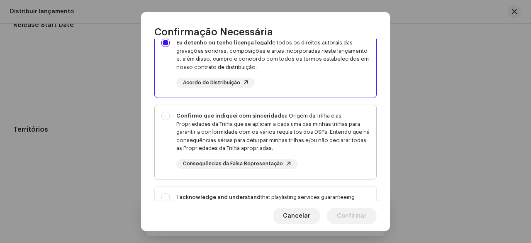
click at [178, 133] on div "Confirmo que indiquei com sinceridade a Origem da Trilha e as Propriedades da T…" at bounding box center [272, 132] width 193 height 41
checkbox input "true"
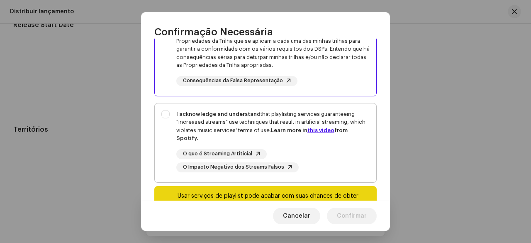
click at [175, 126] on div "I acknowledge and understand that playlisting services guaranteeing "increased …" at bounding box center [266, 141] width 222 height 76
checkbox input "true"
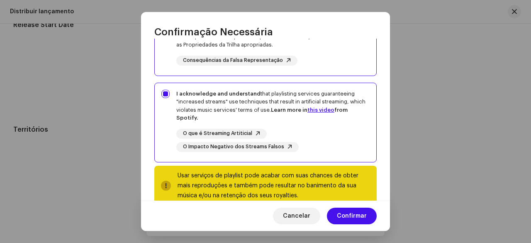
scroll to position [205, 0]
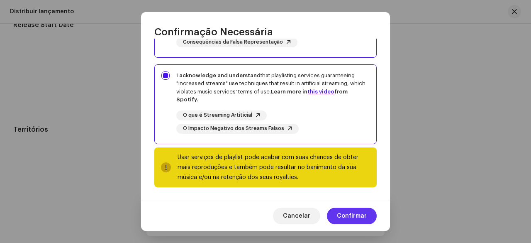
click at [346, 216] on span "Confirmar" at bounding box center [352, 216] width 30 height 17
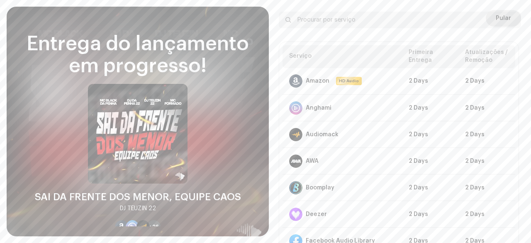
click at [496, 10] on div "Diretrizes DSP para Prazo de Entrega Your release is on its way and should be d…" at bounding box center [400, 100] width 242 height 302
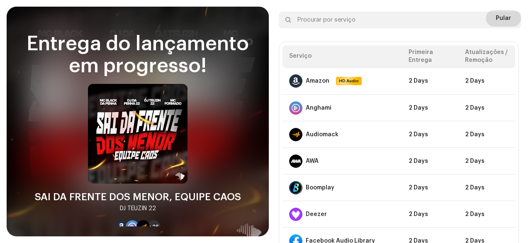
click at [501, 10] on span "Pular" at bounding box center [503, 18] width 15 height 17
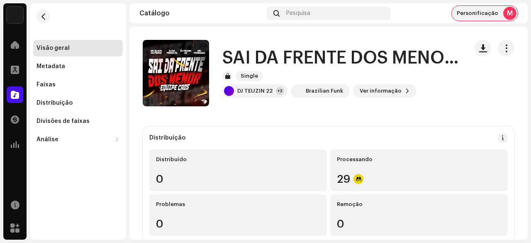
click at [483, 14] on span "Personificação" at bounding box center [478, 13] width 42 height 7
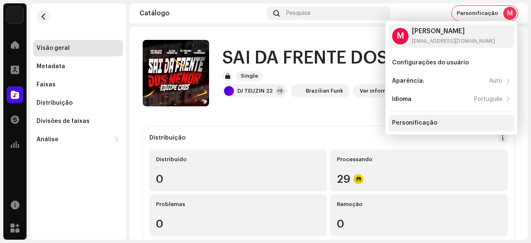
click at [428, 121] on div "Personificação" at bounding box center [414, 123] width 45 height 7
